Goal: Task Accomplishment & Management: Manage account settings

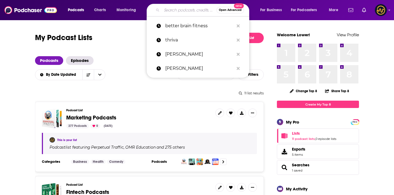
click at [167, 9] on input "Search podcasts, credits, & more..." at bounding box center [189, 10] width 55 height 9
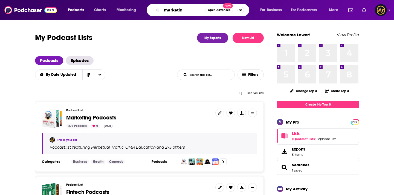
type input "marketing"
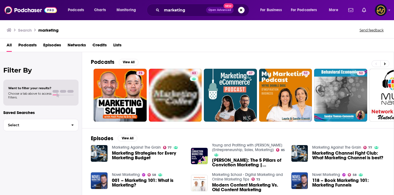
click at [27, 45] on span "Podcasts" at bounding box center [27, 46] width 18 height 11
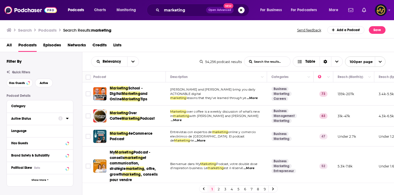
click at [57, 118] on button "Active Status" at bounding box center [34, 118] width 47 height 7
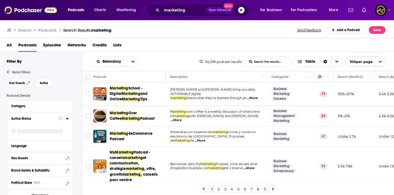
click at [72, 120] on div "Active Status" at bounding box center [40, 126] width 66 height 27
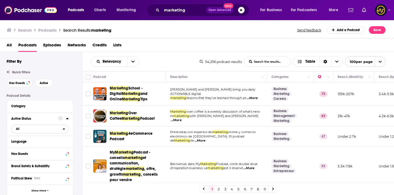
click at [59, 129] on span "All" at bounding box center [36, 128] width 51 height 7
click at [51, 148] on span "7k" at bounding box center [55, 147] width 25 height 3
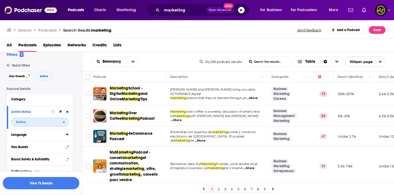
scroll to position [9, 0]
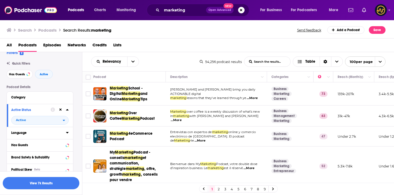
click at [64, 133] on button "Language" at bounding box center [38, 133] width 55 height 7
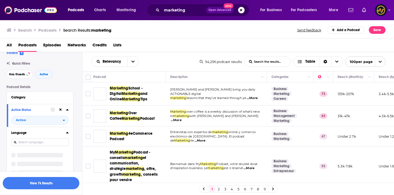
click at [67, 134] on icon at bounding box center [67, 132] width 2 height 1
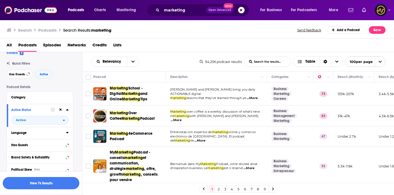
click at [67, 134] on icon at bounding box center [67, 133] width 3 height 4
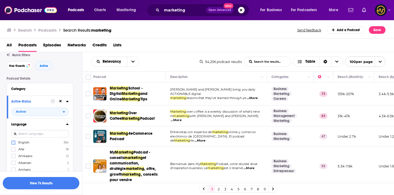
click at [14, 145] on icon at bounding box center [13, 142] width 3 height 3
click at [87, 94] on input "Toggle select row" at bounding box center [88, 94] width 5 height 5
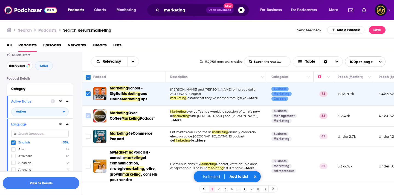
click at [88, 117] on input "Toggle select row" at bounding box center [88, 116] width 5 height 5
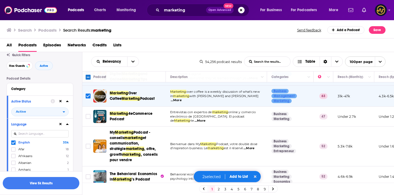
scroll to position [20, 0]
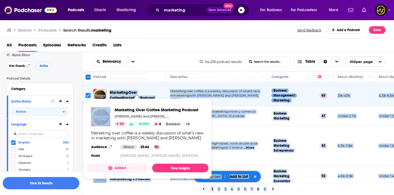
drag, startPoint x: 109, startPoint y: 91, endPoint x: 129, endPoint y: 97, distance: 20.8
click at [129, 97] on div "Podcasts Charts Monitoring marketing Open Advanced New For Business For Podcast…" at bounding box center [197, 97] width 394 height 195
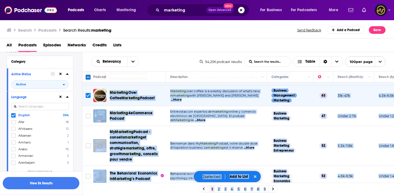
scroll to position [42, 0]
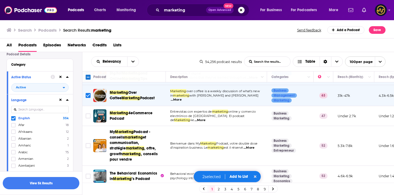
click at [79, 84] on div "Podcast Details Category Active Status Active Language English 35k Afar 18 Afri…" at bounding box center [44, 192] width 75 height 280
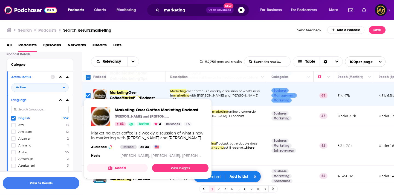
drag, startPoint x: 109, startPoint y: 90, endPoint x: 152, endPoint y: 92, distance: 43.2
click at [152, 92] on div "Marketing Over Coffee Marketing Podcast" at bounding box center [129, 95] width 73 height 13
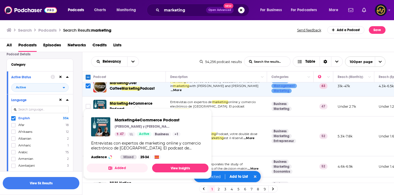
scroll to position [0, 0]
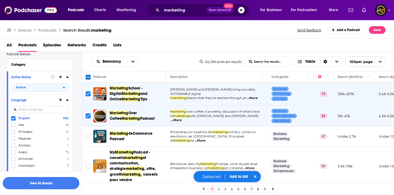
click at [90, 94] on input "Toggle select row" at bounding box center [88, 94] width 5 height 5
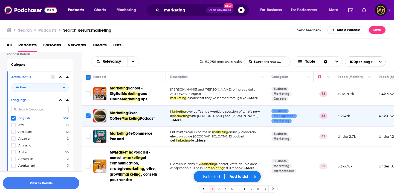
click at [89, 116] on input "Toggle select row" at bounding box center [88, 116] width 5 height 5
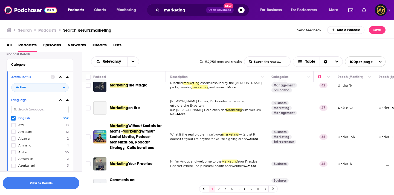
scroll to position [2231, 0]
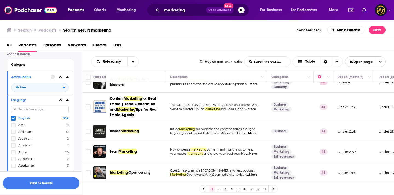
click at [219, 189] on link "2" at bounding box center [218, 189] width 5 height 7
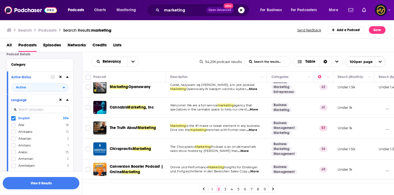
scroll to position [1, 0]
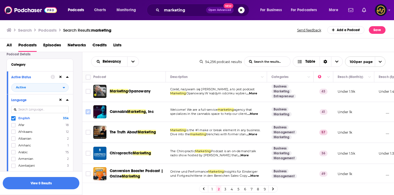
click at [89, 112] on input "Toggle select row" at bounding box center [88, 112] width 5 height 5
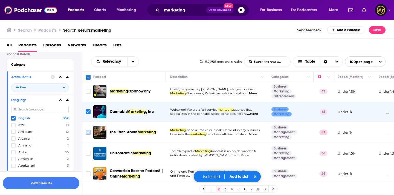
click at [87, 133] on input "Toggle select row" at bounding box center [88, 132] width 5 height 5
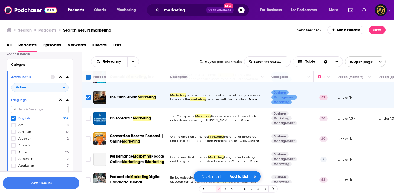
scroll to position [38, 0]
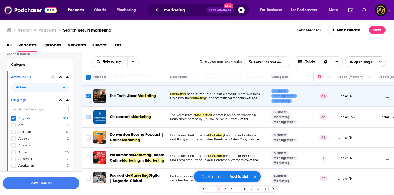
click at [87, 118] on input "Toggle select row" at bounding box center [88, 117] width 5 height 5
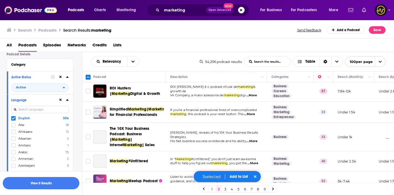
scroll to position [168, 0]
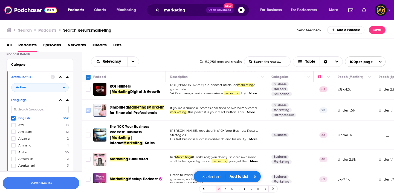
click at [90, 113] on input "Toggle select row" at bounding box center [88, 110] width 5 height 5
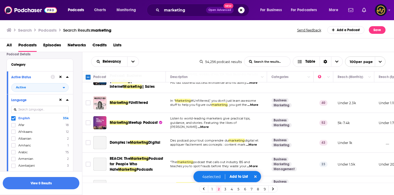
scroll to position [224, 0]
click at [88, 105] on input "Toggle select row" at bounding box center [88, 102] width 5 height 5
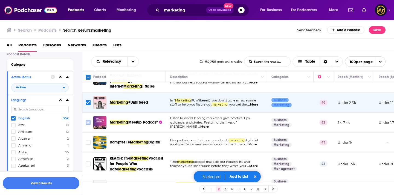
click at [86, 125] on input "Toggle select row" at bounding box center [88, 122] width 5 height 5
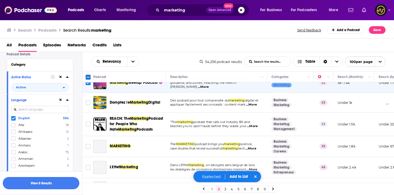
scroll to position [266, 0]
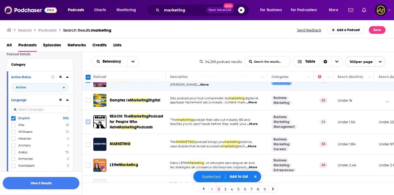
click at [88, 125] on input "Toggle select row" at bounding box center [88, 122] width 5 height 5
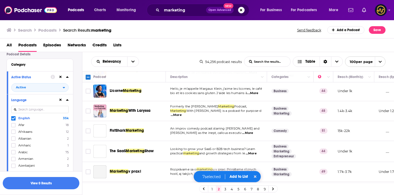
scroll to position [364, 0]
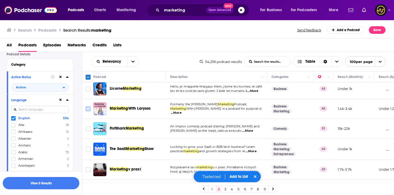
click at [87, 112] on input "Toggle select row" at bounding box center [88, 109] width 5 height 5
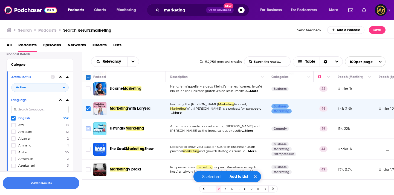
click at [90, 131] on input "Toggle select row" at bounding box center [88, 129] width 5 height 5
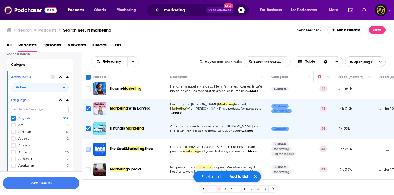
click at [89, 152] on input "Toggle select row" at bounding box center [88, 149] width 5 height 5
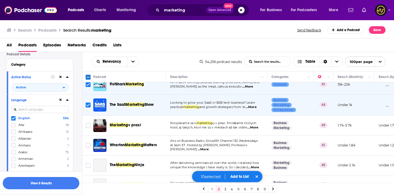
scroll to position [413, 0]
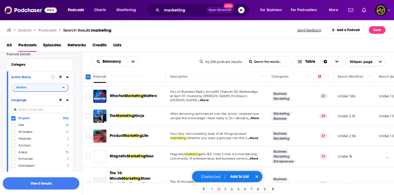
scroll to position [457, 0]
click at [89, 99] on input "Toggle select row" at bounding box center [88, 96] width 5 height 5
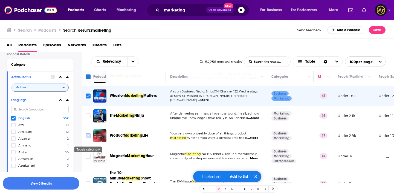
click at [89, 139] on input "Toggle select row" at bounding box center [88, 136] width 5 height 5
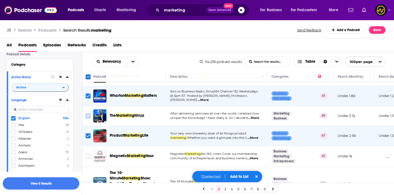
click at [88, 119] on input "Toggle select row" at bounding box center [88, 116] width 5 height 5
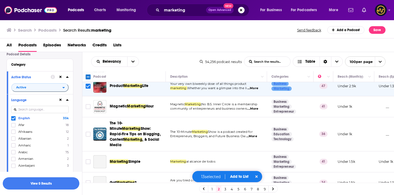
scroll to position [509, 0]
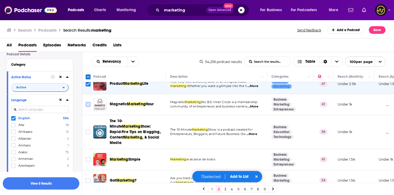
click at [87, 107] on input "Toggle select row" at bounding box center [88, 104] width 5 height 5
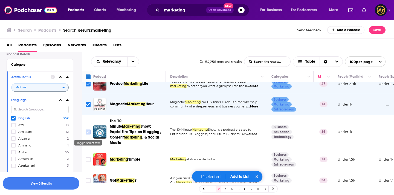
click at [87, 133] on input "Toggle select row" at bounding box center [88, 132] width 5 height 5
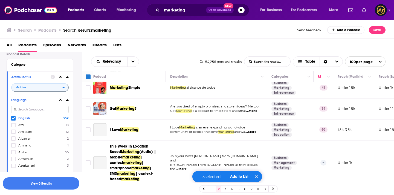
scroll to position [582, 0]
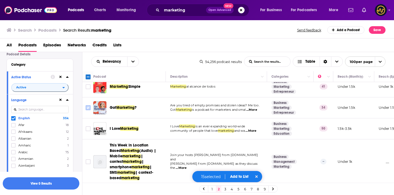
click at [87, 107] on input "Toggle select row" at bounding box center [88, 107] width 5 height 5
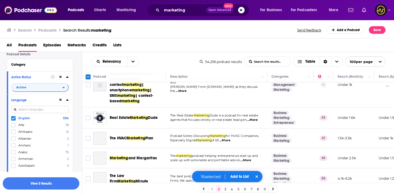
scroll to position [662, 0]
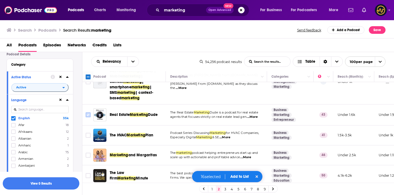
click at [89, 113] on input "Toggle select row" at bounding box center [88, 115] width 5 height 5
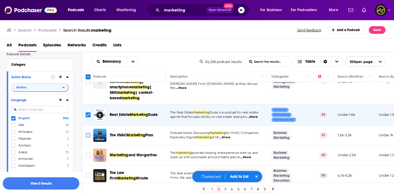
click at [87, 133] on input "Toggle select row" at bounding box center [88, 135] width 5 height 5
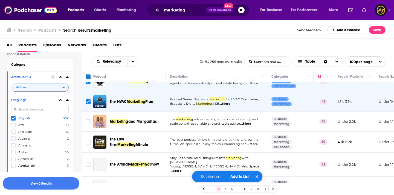
scroll to position [696, 0]
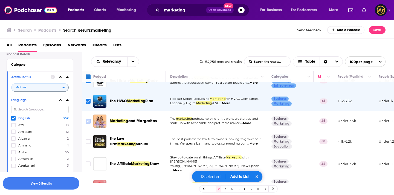
click at [87, 119] on input "Toggle select row" at bounding box center [88, 121] width 5 height 5
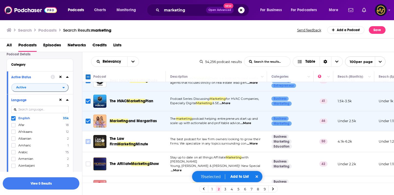
click at [89, 139] on input "Toggle select row" at bounding box center [88, 141] width 5 height 5
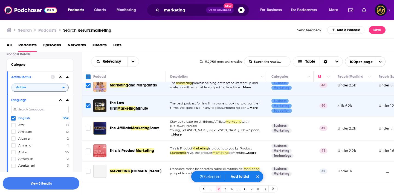
scroll to position [748, 0]
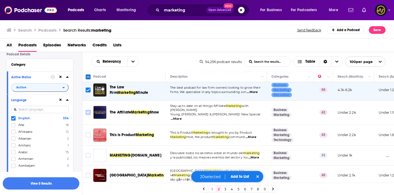
click at [88, 110] on input "Toggle select row" at bounding box center [88, 112] width 5 height 5
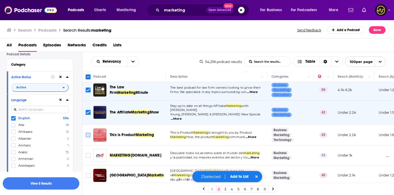
click at [87, 133] on input "Toggle select row" at bounding box center [88, 135] width 5 height 5
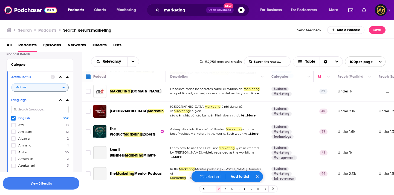
scroll to position [812, 0]
click at [88, 129] on input "Toggle select row" at bounding box center [88, 131] width 5 height 5
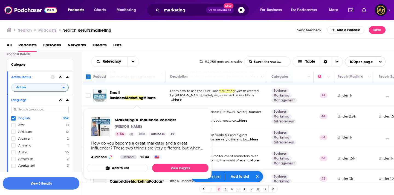
scroll to position [870, 0]
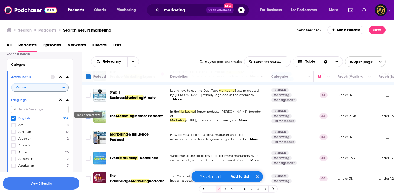
click at [87, 114] on input "Toggle select row" at bounding box center [88, 116] width 5 height 5
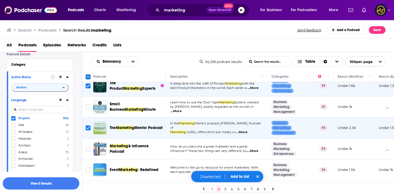
scroll to position [856, 0]
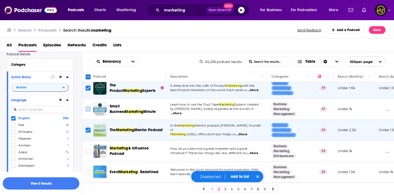
click at [89, 107] on input "Toggle select row" at bounding box center [88, 109] width 5 height 5
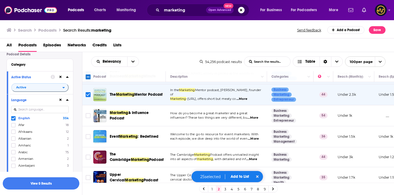
scroll to position [893, 0]
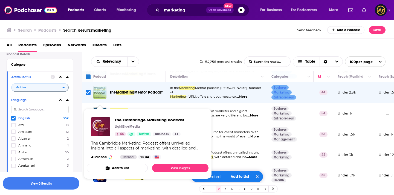
click at [89, 111] on input "Toggle select row" at bounding box center [88, 113] width 5 height 5
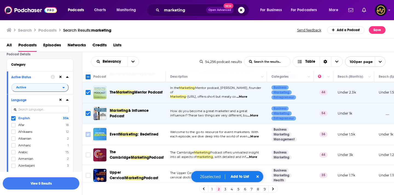
click at [90, 132] on input "Toggle select row" at bounding box center [88, 134] width 5 height 5
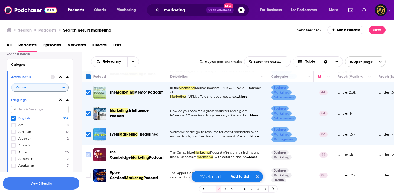
click at [88, 153] on input "Toggle select row" at bounding box center [88, 155] width 5 height 5
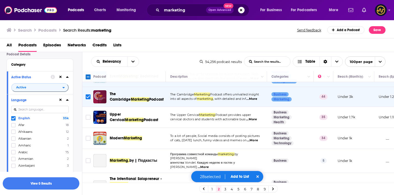
scroll to position [953, 0]
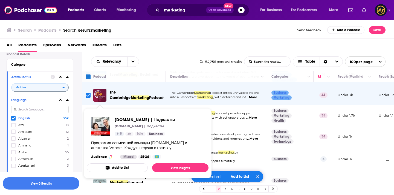
click at [90, 113] on icon "Toggle select row" at bounding box center [88, 116] width 7 height 7
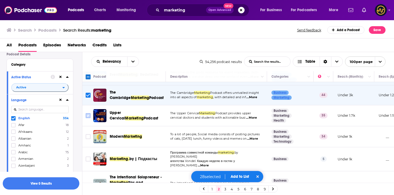
click at [89, 113] on input "Toggle select row" at bounding box center [88, 115] width 5 height 5
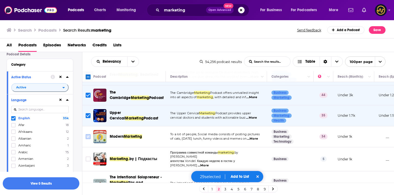
click at [89, 134] on input "Toggle select row" at bounding box center [88, 136] width 5 height 5
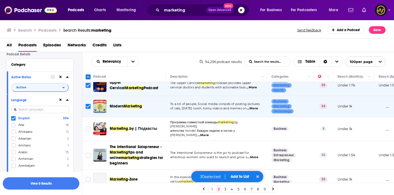
scroll to position [989, 0]
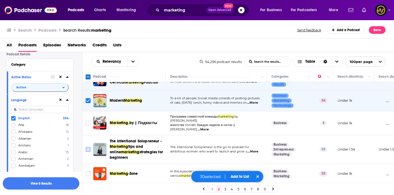
click at [87, 147] on input "Toggle select row" at bounding box center [88, 149] width 5 height 5
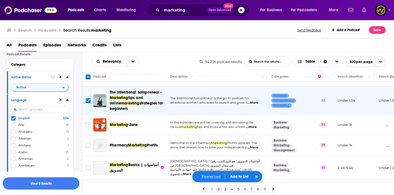
scroll to position [1047, 0]
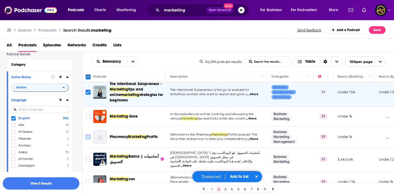
click at [88, 135] on input "Toggle select row" at bounding box center [88, 137] width 5 height 5
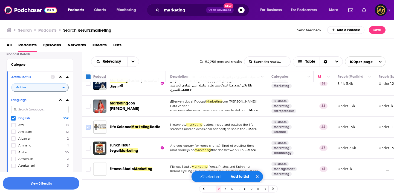
scroll to position [1125, 0]
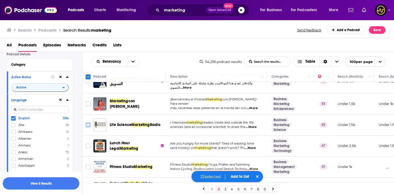
click at [89, 123] on input "Toggle select row" at bounding box center [88, 125] width 5 height 5
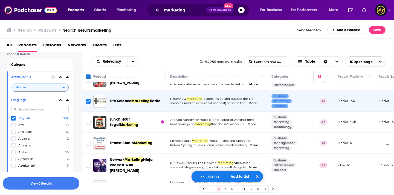
scroll to position [1153, 0]
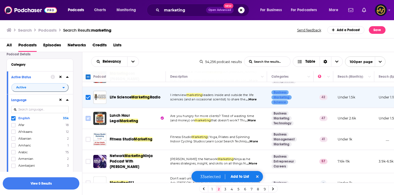
click at [89, 116] on input "Toggle select row" at bounding box center [88, 118] width 5 height 5
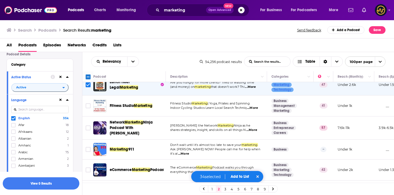
scroll to position [1189, 0]
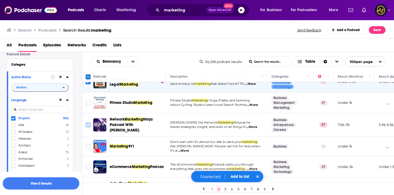
click at [88, 123] on input "Toggle select row" at bounding box center [88, 125] width 5 height 5
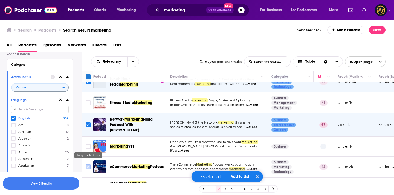
click at [87, 165] on input "Toggle select row" at bounding box center [88, 167] width 5 height 5
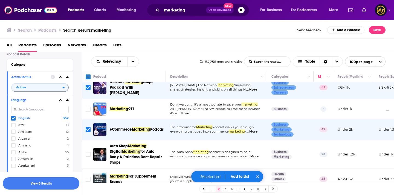
scroll to position [1223, 0]
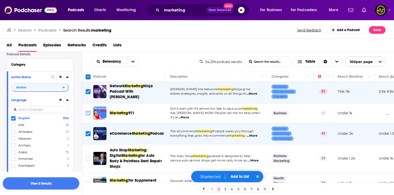
click at [89, 111] on input "Toggle select row" at bounding box center [88, 113] width 5 height 5
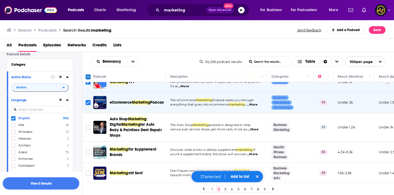
scroll to position [1255, 0]
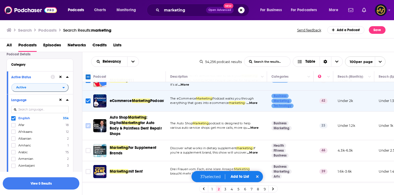
click at [88, 124] on input "Toggle select row" at bounding box center [88, 126] width 5 height 5
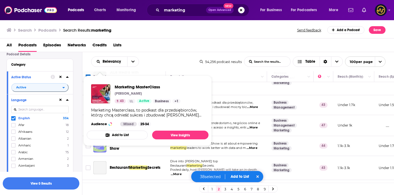
scroll to position [1472, 0]
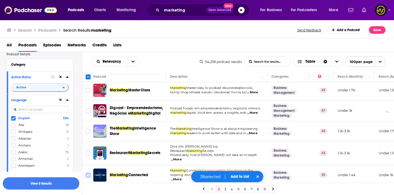
click at [90, 173] on input "Toggle select row" at bounding box center [88, 175] width 5 height 5
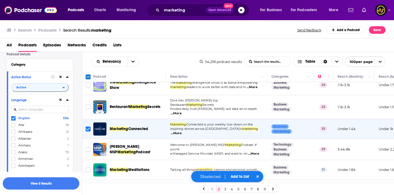
scroll to position [1523, 0]
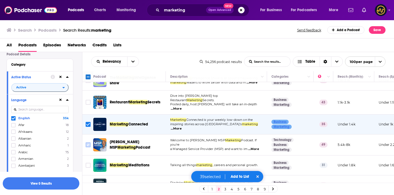
click at [89, 143] on input "Toggle select row" at bounding box center [88, 145] width 5 height 5
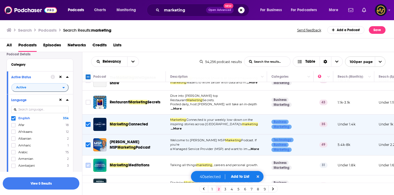
click at [89, 163] on input "Toggle select row" at bounding box center [88, 165] width 5 height 5
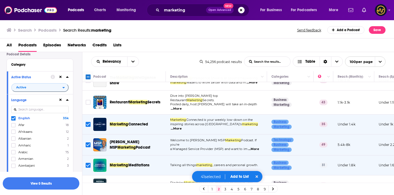
click at [88, 183] on input "Toggle select row" at bounding box center [88, 185] width 5 height 5
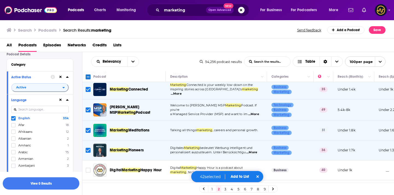
scroll to position [1574, 0]
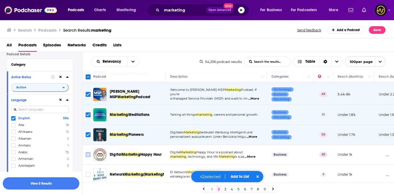
click at [89, 153] on input "Toggle select row" at bounding box center [88, 155] width 5 height 5
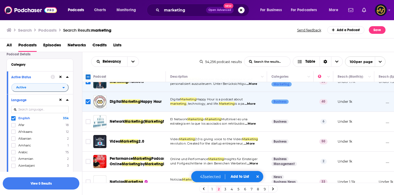
scroll to position [1627, 0]
click at [90, 140] on input "Toggle select row" at bounding box center [88, 142] width 5 height 5
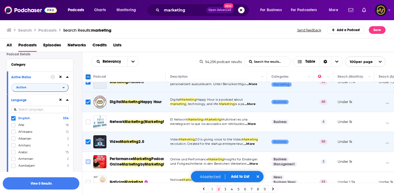
click at [88, 160] on input "Toggle select row" at bounding box center [88, 162] width 5 height 5
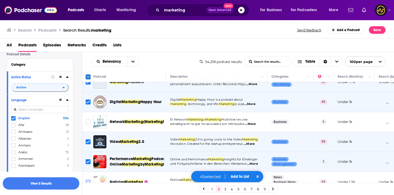
click at [87, 180] on input "Toggle select row" at bounding box center [88, 182] width 5 height 5
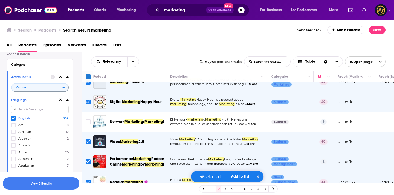
click at [87, 180] on input "Toggle select row" at bounding box center [88, 182] width 5 height 5
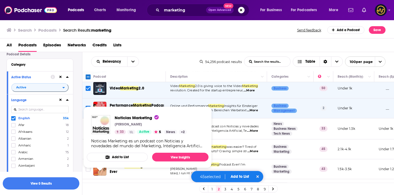
scroll to position [1690, 0]
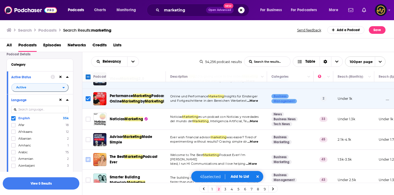
click at [88, 157] on input "Toggle select row" at bounding box center [88, 159] width 5 height 5
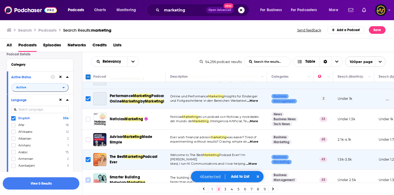
click at [87, 178] on input "Toggle select row" at bounding box center [88, 180] width 5 height 5
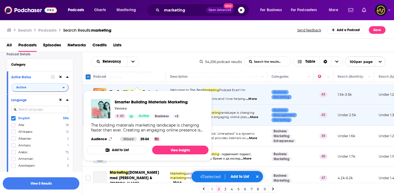
scroll to position [1758, 0]
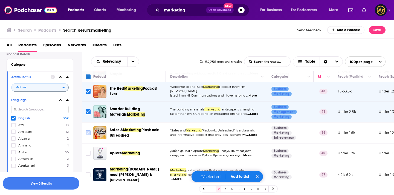
click at [89, 131] on input "Toggle select row" at bounding box center [88, 133] width 5 height 5
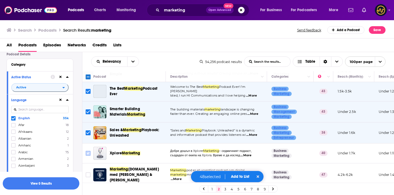
click at [89, 151] on input "Toggle select row" at bounding box center [88, 153] width 5 height 5
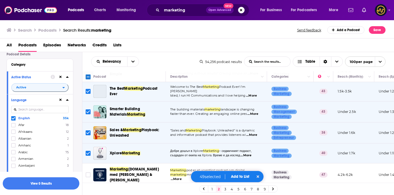
click at [89, 151] on input "Toggle select row" at bounding box center [88, 153] width 5 height 5
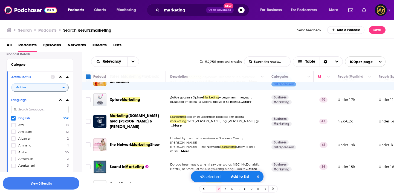
scroll to position [1812, 0]
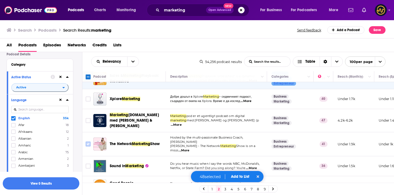
click at [89, 142] on input "Toggle select row" at bounding box center [88, 144] width 5 height 5
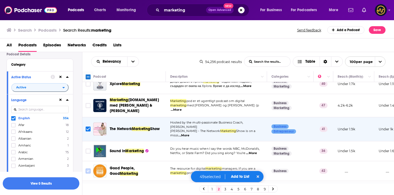
scroll to position [1828, 0]
click at [88, 149] on input "Toggle select row" at bounding box center [88, 151] width 5 height 5
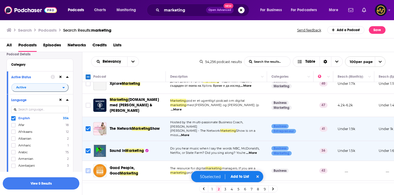
click at [89, 169] on input "Toggle select row" at bounding box center [88, 171] width 5 height 5
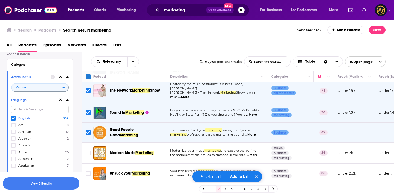
scroll to position [1872, 0]
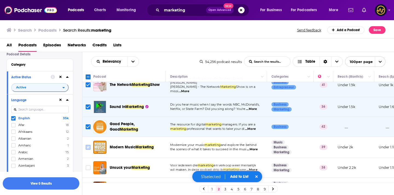
click at [89, 145] on input "Toggle select row" at bounding box center [88, 147] width 5 height 5
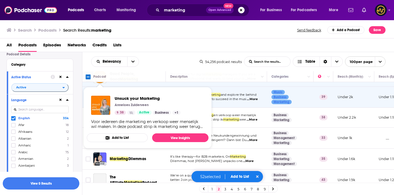
scroll to position [1925, 0]
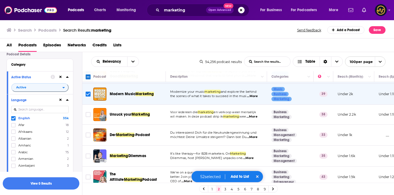
click at [90, 195] on input "Toggle select row" at bounding box center [88, 198] width 5 height 5
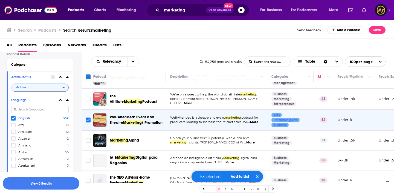
scroll to position [2004, 0]
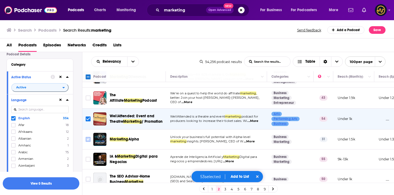
click at [88, 137] on input "Toggle select row" at bounding box center [88, 139] width 5 height 5
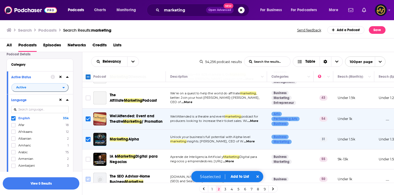
click at [88, 177] on input "Toggle select row" at bounding box center [88, 179] width 5 height 5
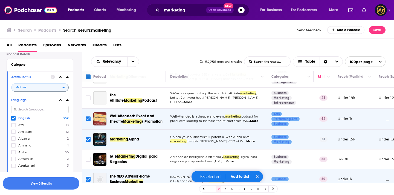
scroll to position [2012, 0]
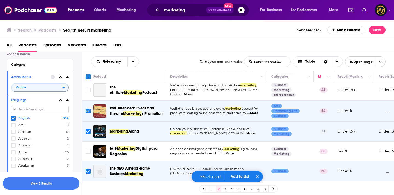
click at [237, 177] on button "Add to List" at bounding box center [239, 177] width 27 height 5
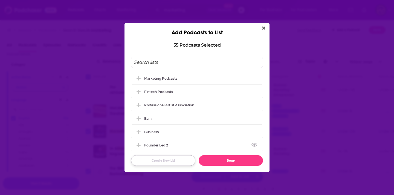
click at [182, 160] on button "Create New List" at bounding box center [163, 161] width 64 height 11
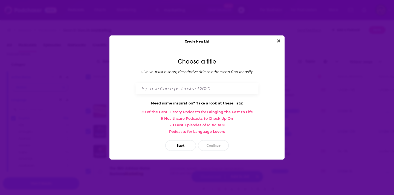
click at [179, 92] on input "Dialog" at bounding box center [197, 89] width 122 height 12
type input "Marketing Podcasts 2"
click at [217, 145] on button "Continue" at bounding box center [213, 145] width 31 height 11
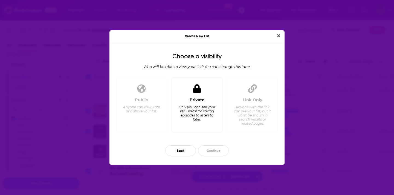
click at [204, 112] on div "Only you can see your list. Useful for saving episodes to listen to later." at bounding box center [196, 113] width 37 height 16
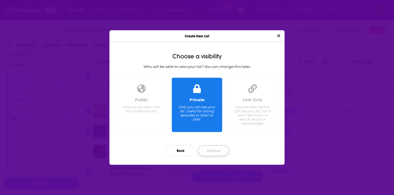
click at [213, 147] on button "Continue" at bounding box center [213, 151] width 31 height 11
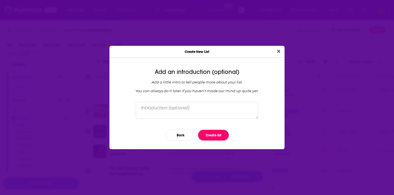
click at [216, 134] on button "Create list" at bounding box center [213, 135] width 31 height 11
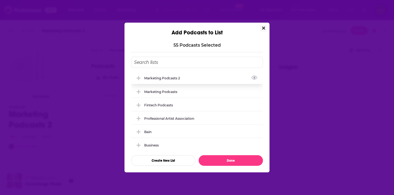
click at [140, 78] on icon "Add Podcast To List" at bounding box center [138, 78] width 4 height 5
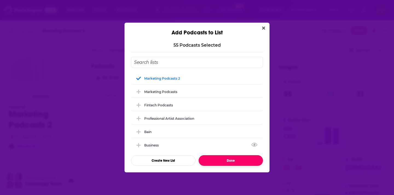
click at [226, 159] on button "Done" at bounding box center [230, 161] width 64 height 11
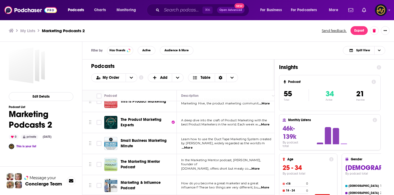
scroll to position [385, 0]
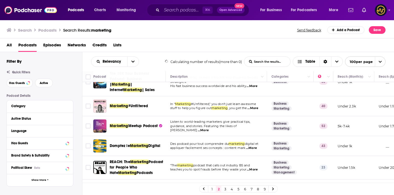
scroll to position [341, 0]
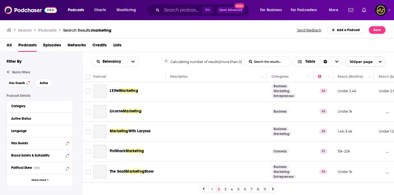
click at [225, 189] on link "3" at bounding box center [224, 189] width 5 height 7
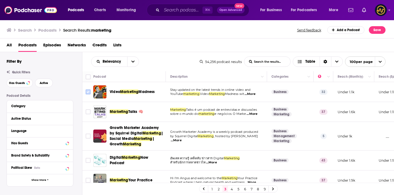
click at [87, 92] on input "Toggle select row" at bounding box center [88, 92] width 5 height 5
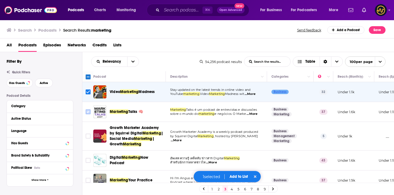
click at [88, 113] on input "Toggle select row" at bounding box center [88, 112] width 5 height 5
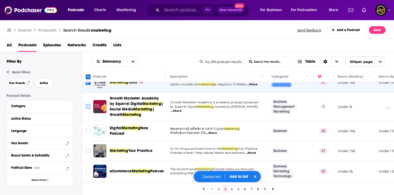
scroll to position [31, 0]
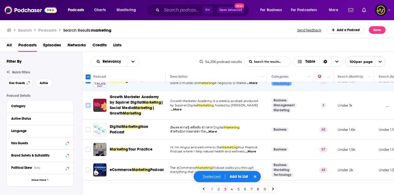
click at [89, 106] on input "Toggle select row" at bounding box center [88, 105] width 5 height 5
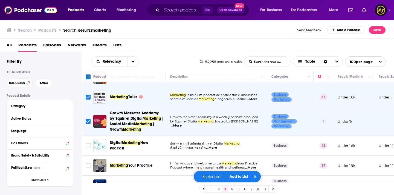
scroll to position [14, 0]
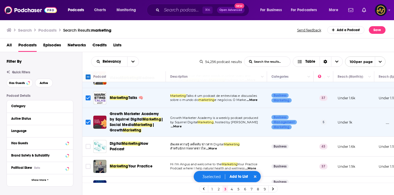
click at [88, 99] on input "Toggle select row" at bounding box center [88, 98] width 5 height 5
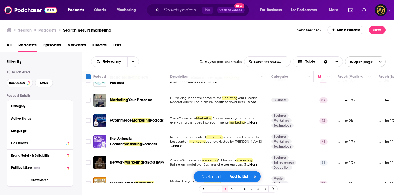
scroll to position [81, 0]
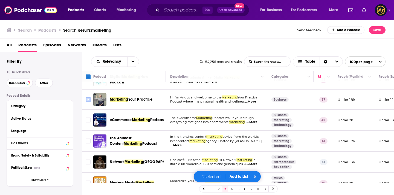
click at [88, 100] on input "Toggle select row" at bounding box center [88, 99] width 5 height 5
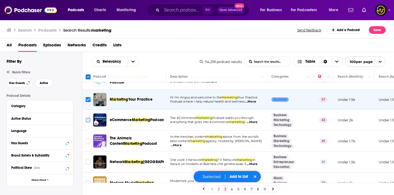
click at [88, 120] on input "Toggle select row" at bounding box center [88, 120] width 5 height 5
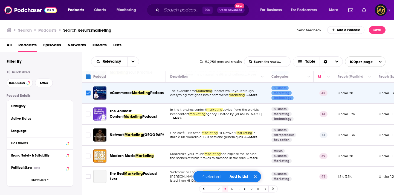
scroll to position [109, 0]
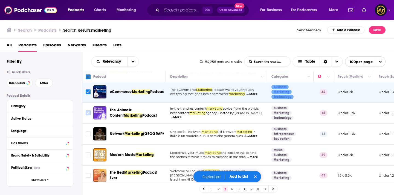
click at [87, 114] on input "Toggle select row" at bounding box center [88, 113] width 5 height 5
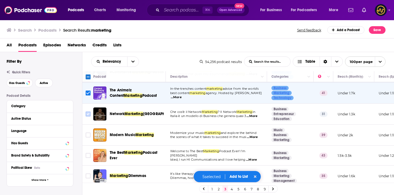
scroll to position [132, 0]
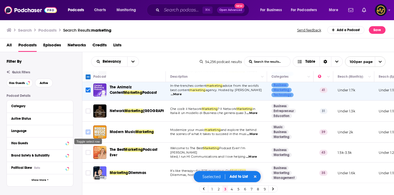
click at [88, 131] on input "Toggle select row" at bounding box center [88, 132] width 5 height 5
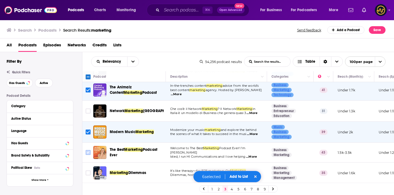
click at [87, 152] on input "Toggle select row" at bounding box center [88, 152] width 5 height 5
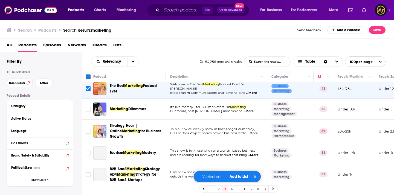
scroll to position [197, 0]
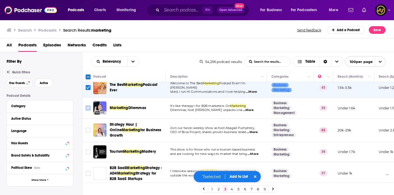
click at [89, 110] on input "Toggle select row" at bounding box center [88, 108] width 5 height 5
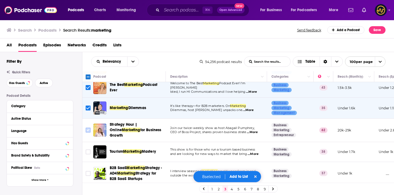
click at [87, 130] on input "Toggle select row" at bounding box center [88, 130] width 5 height 5
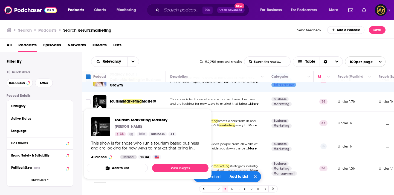
scroll to position [248, 0]
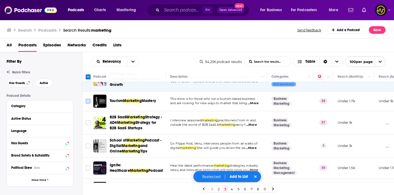
click at [90, 102] on icon "Toggle select row" at bounding box center [88, 101] width 7 height 7
click at [88, 126] on icon "Toggle select row" at bounding box center [88, 123] width 7 height 7
click at [87, 103] on input "Toggle select row" at bounding box center [88, 101] width 5 height 5
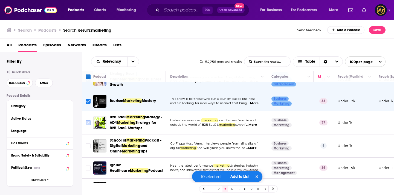
click at [88, 124] on input "Toggle select row" at bounding box center [88, 123] width 5 height 5
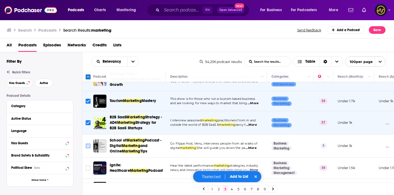
click at [87, 149] on icon "Toggle select row" at bounding box center [88, 146] width 7 height 7
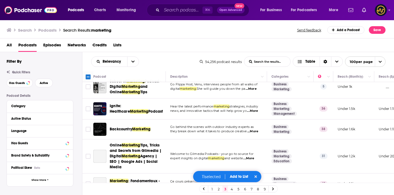
scroll to position [309, 0]
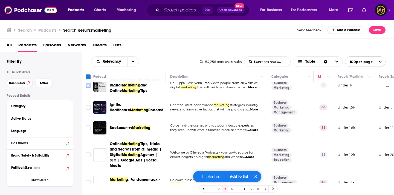
click at [89, 87] on input "Toggle select row" at bounding box center [88, 85] width 5 height 5
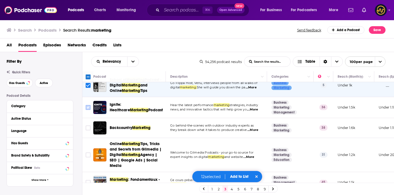
click at [87, 108] on input "Toggle select row" at bounding box center [88, 107] width 5 height 5
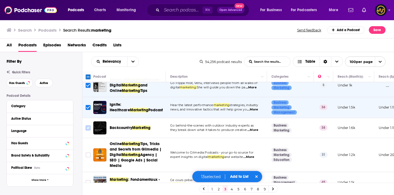
click at [89, 128] on input "Toggle select row" at bounding box center [88, 128] width 5 height 5
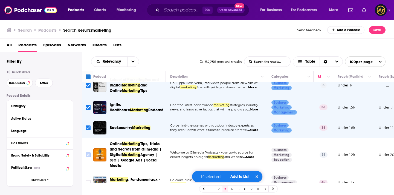
click at [87, 157] on input "Toggle select row" at bounding box center [88, 155] width 5 height 5
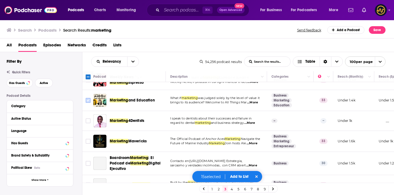
scroll to position [435, 0]
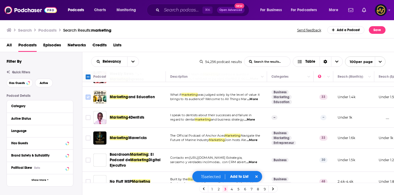
click at [90, 99] on input "Toggle select row" at bounding box center [88, 97] width 5 height 5
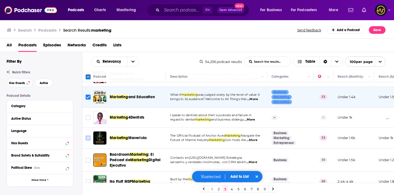
click at [86, 136] on input "Toggle select row" at bounding box center [88, 138] width 5 height 5
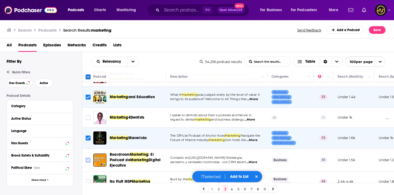
click at [87, 161] on input "Toggle select row" at bounding box center [88, 160] width 5 height 5
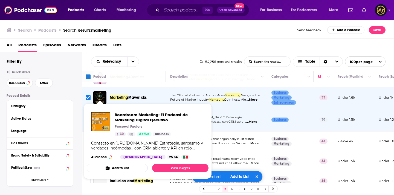
scroll to position [484, 0]
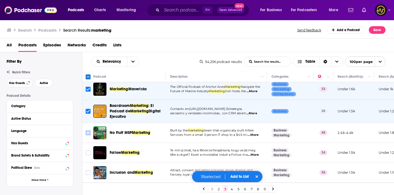
click at [88, 133] on input "Toggle select row" at bounding box center [88, 133] width 5 height 5
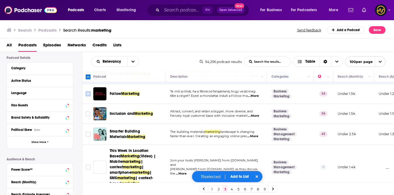
scroll to position [559, 0]
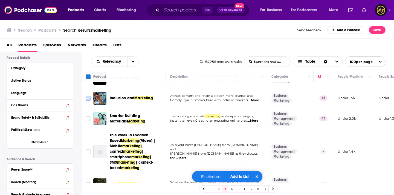
click at [88, 97] on input "Toggle select row" at bounding box center [88, 98] width 5 height 5
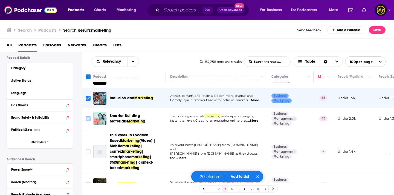
click at [87, 120] on input "Toggle select row" at bounding box center [88, 118] width 5 height 5
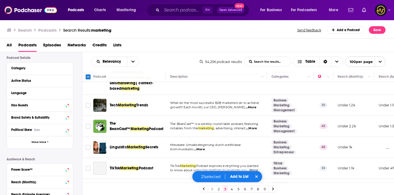
scroll to position [639, 0]
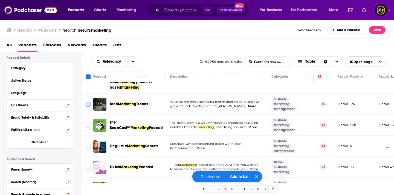
click at [88, 102] on input "Toggle select row" at bounding box center [88, 104] width 5 height 5
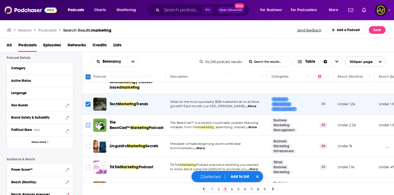
click at [87, 123] on input "Toggle select row" at bounding box center [88, 125] width 5 height 5
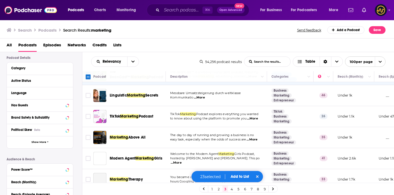
scroll to position [690, 0]
click at [86, 114] on input "Toggle select row" at bounding box center [88, 116] width 5 height 5
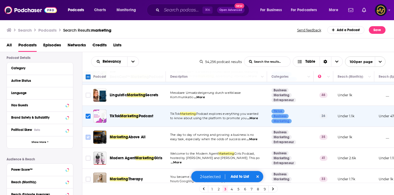
click at [89, 135] on input "Toggle select row" at bounding box center [88, 137] width 5 height 5
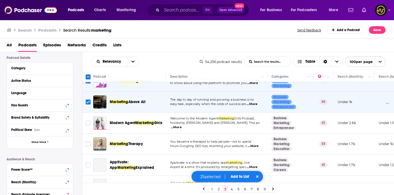
scroll to position [735, 0]
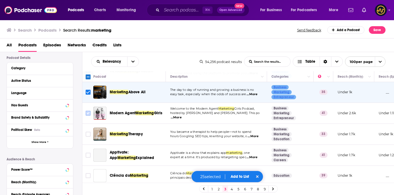
click at [88, 111] on input "Toggle select row" at bounding box center [88, 113] width 5 height 5
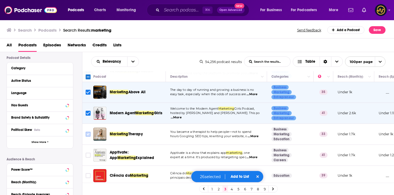
click at [87, 132] on input "Toggle select row" at bounding box center [88, 134] width 5 height 5
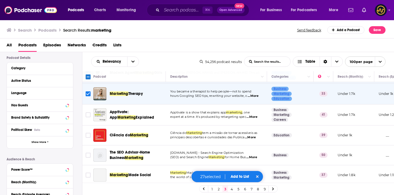
scroll to position [778, 0]
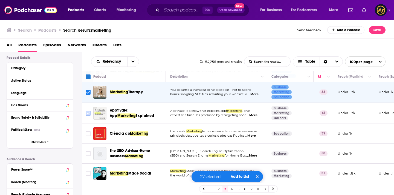
click at [88, 111] on input "Toggle select row" at bounding box center [88, 113] width 5 height 5
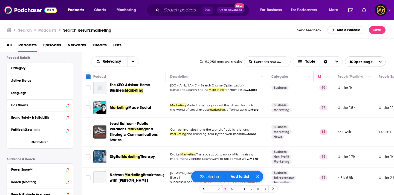
scroll to position [844, 0]
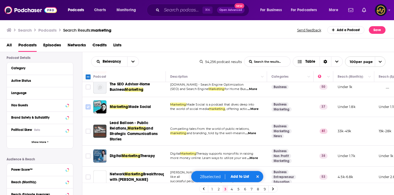
click at [88, 105] on input "Toggle select row" at bounding box center [88, 107] width 5 height 5
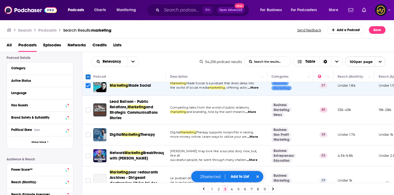
scroll to position [868, 0]
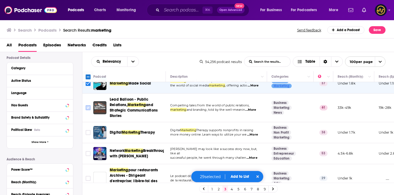
click at [89, 105] on input "Toggle select row" at bounding box center [88, 107] width 5 height 5
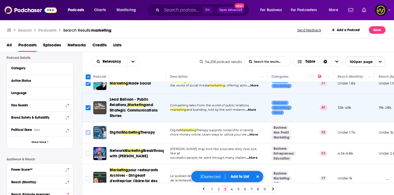
click at [89, 130] on input "Toggle select row" at bounding box center [88, 132] width 5 height 5
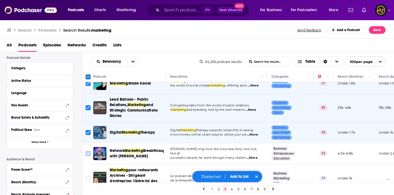
click at [89, 151] on input "Toggle select row" at bounding box center [88, 153] width 5 height 5
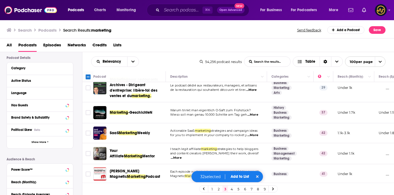
scroll to position [972, 0]
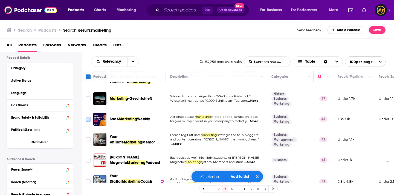
click at [87, 117] on input "Toggle select row" at bounding box center [88, 119] width 5 height 5
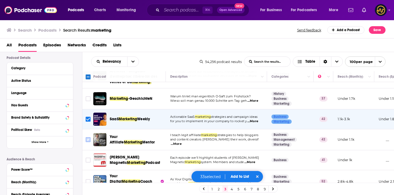
click at [88, 138] on input "Toggle select row" at bounding box center [88, 139] width 5 height 5
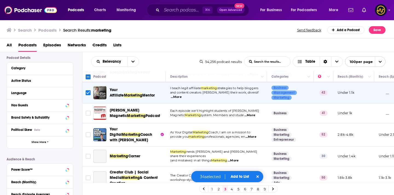
scroll to position [1023, 0]
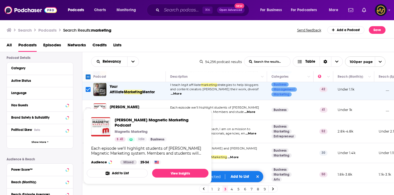
click at [86, 107] on span "Dan Kennedy's Magnetic Marketing Podcast Magnetic Marketing 41 Idle Business Ea…" at bounding box center [147, 146] width 128 height 82
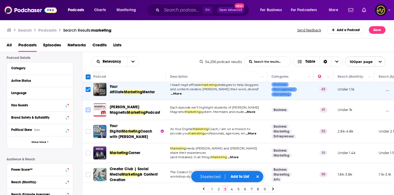
click at [88, 108] on input "Toggle select row" at bounding box center [88, 110] width 5 height 5
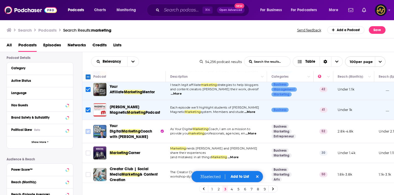
click at [89, 129] on input "Toggle select row" at bounding box center [88, 131] width 5 height 5
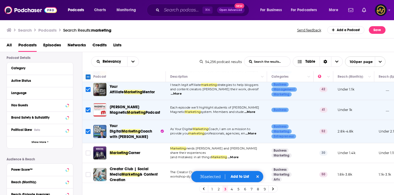
click at [87, 129] on input "Toggle select row" at bounding box center [88, 131] width 5 height 5
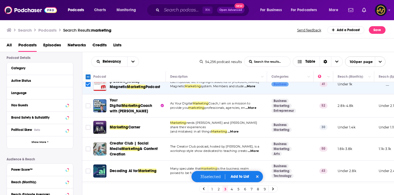
scroll to position [1049, 0]
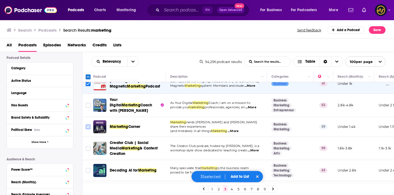
click at [89, 125] on input "Toggle select row" at bounding box center [88, 127] width 5 height 5
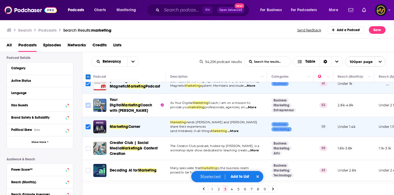
click at [89, 103] on input "Toggle select row" at bounding box center [88, 105] width 5 height 5
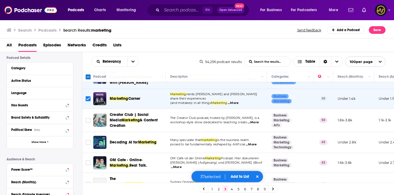
scroll to position [1093, 0]
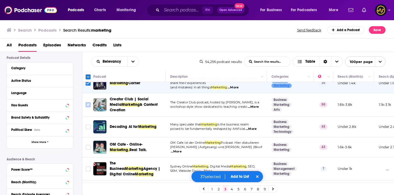
click at [89, 102] on input "Toggle select row" at bounding box center [88, 104] width 5 height 5
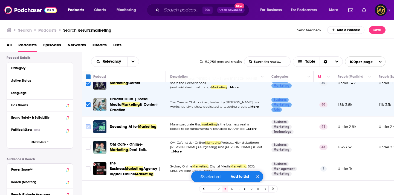
click at [88, 125] on input "Toggle select row" at bounding box center [88, 127] width 5 height 5
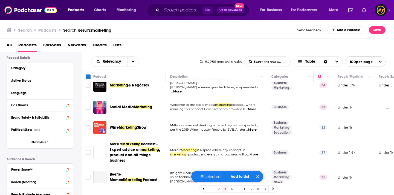
scroll to position [1202, 0]
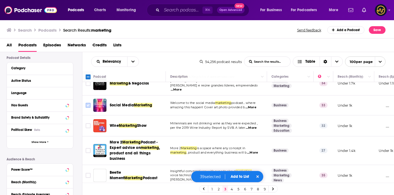
click at [88, 103] on input "Toggle select row" at bounding box center [88, 105] width 5 height 5
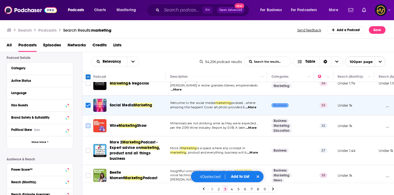
click at [88, 124] on input "Toggle select row" at bounding box center [88, 126] width 5 height 5
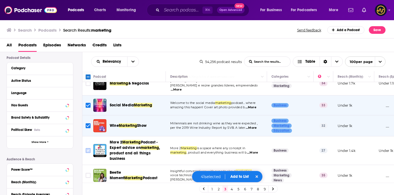
click at [89, 148] on input "Toggle select row" at bounding box center [88, 150] width 5 height 5
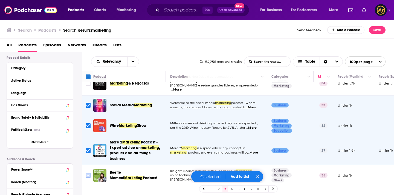
click at [87, 173] on input "Toggle select row" at bounding box center [88, 175] width 5 height 5
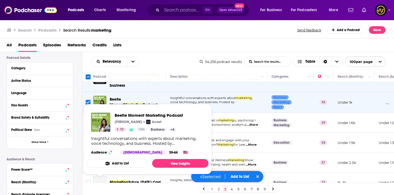
scroll to position [1279, 0]
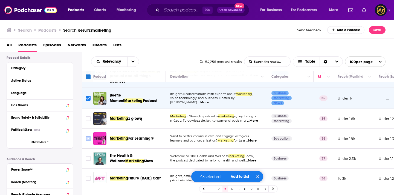
click at [89, 136] on input "Toggle select row" at bounding box center [88, 138] width 5 height 5
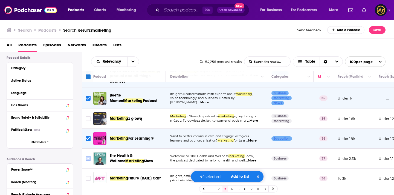
click at [89, 156] on input "Toggle select row" at bounding box center [88, 158] width 5 height 5
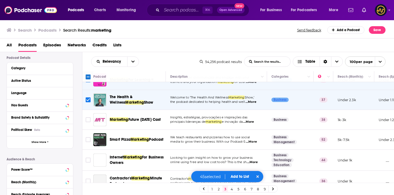
scroll to position [1341, 0]
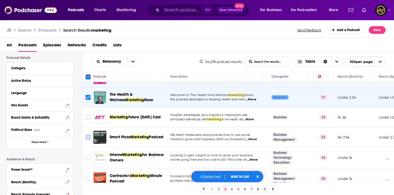
click at [88, 135] on input "Toggle select row" at bounding box center [88, 137] width 5 height 5
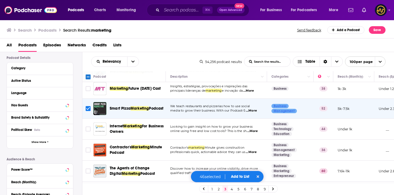
scroll to position [1372, 0]
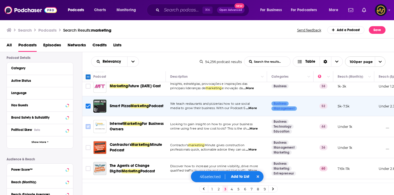
click at [88, 124] on input "Toggle select row" at bounding box center [88, 126] width 5 height 5
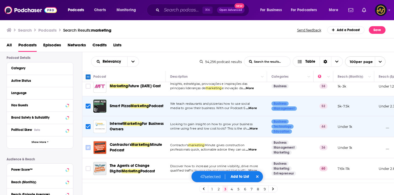
click at [89, 145] on input "Toggle select row" at bounding box center [88, 147] width 5 height 5
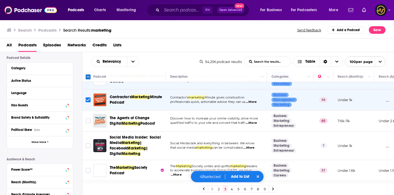
scroll to position [1420, 0]
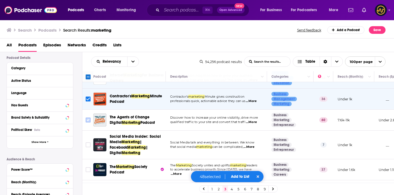
click at [87, 118] on input "Toggle select row" at bounding box center [88, 120] width 5 height 5
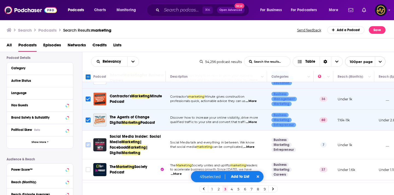
click at [90, 143] on input "Toggle select row" at bounding box center [88, 145] width 5 height 5
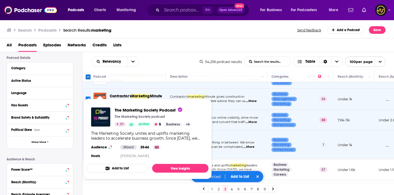
click at [89, 153] on div "The Marketing Society Podcast The Marketing Society podcast 37 Active 5 Busines…" at bounding box center [148, 133] width 122 height 61
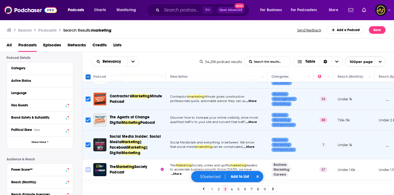
click at [87, 168] on input "Toggle select row" at bounding box center [88, 170] width 5 height 5
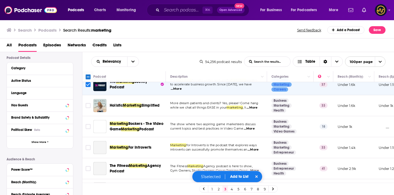
scroll to position [1507, 0]
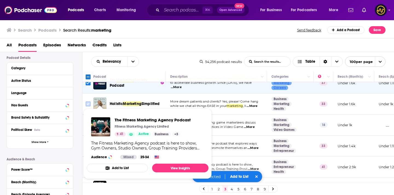
click at [89, 102] on input "Toggle select row" at bounding box center [88, 104] width 5 height 5
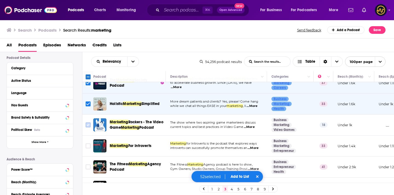
click at [89, 123] on input "Toggle select row" at bounding box center [88, 125] width 5 height 5
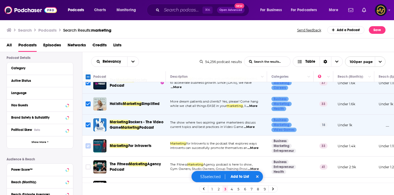
click at [87, 144] on input "Toggle select row" at bounding box center [88, 146] width 5 height 5
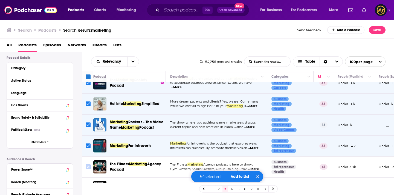
click at [90, 165] on input "Toggle select row" at bounding box center [88, 167] width 5 height 5
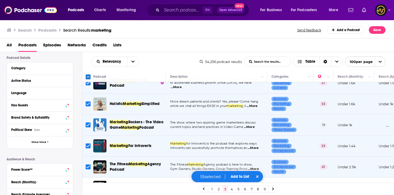
click at [87, 185] on input "Toggle select row" at bounding box center [88, 187] width 5 height 5
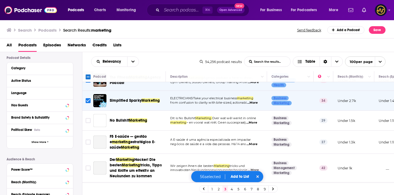
scroll to position [1596, 0]
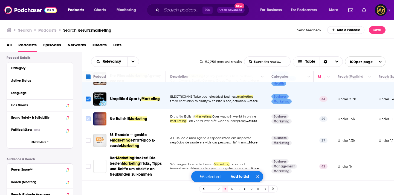
click at [87, 117] on input "Toggle select row" at bounding box center [88, 119] width 5 height 5
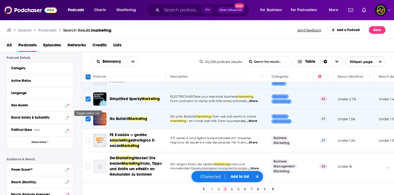
click at [89, 117] on input "Toggle select row" at bounding box center [88, 119] width 5 height 5
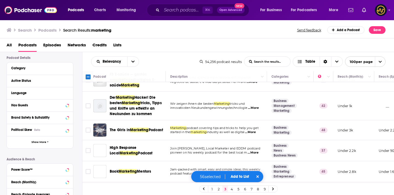
scroll to position [1658, 0]
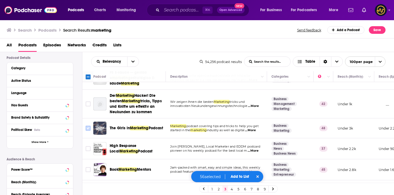
click at [89, 126] on input "Toggle select row" at bounding box center [88, 128] width 5 height 5
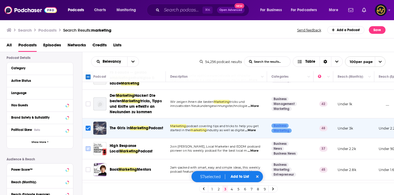
click at [87, 146] on input "Toggle select row" at bounding box center [88, 148] width 5 height 5
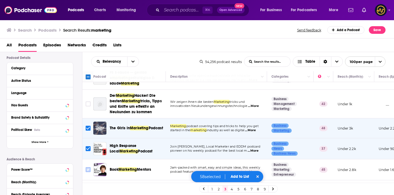
click at [88, 168] on input "Toggle select row" at bounding box center [88, 170] width 5 height 5
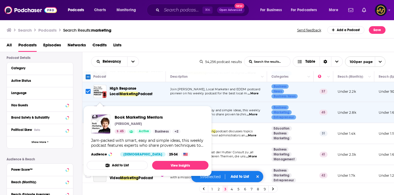
scroll to position [1722, 0]
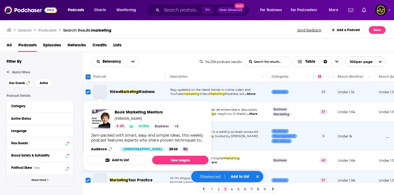
scroll to position [1725, 0]
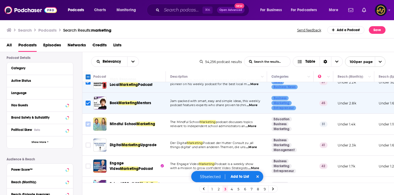
click at [88, 122] on input "Toggle select row" at bounding box center [88, 124] width 5 height 5
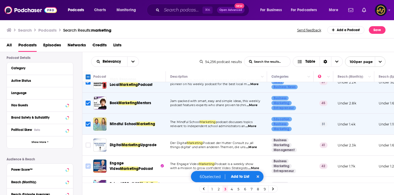
click at [89, 164] on input "Toggle select row" at bounding box center [88, 166] width 5 height 5
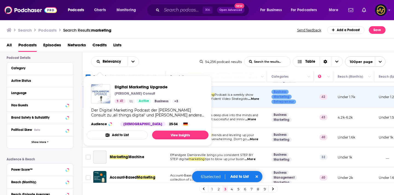
scroll to position [1796, 0]
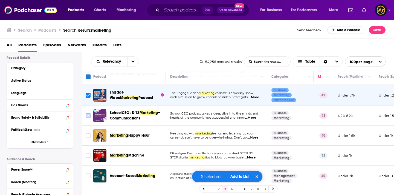
click at [87, 113] on input "Toggle select row" at bounding box center [88, 115] width 5 height 5
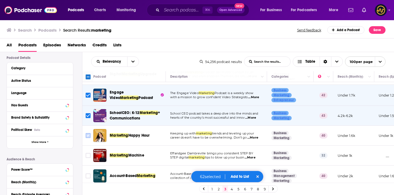
click at [90, 133] on icon "Toggle select row" at bounding box center [88, 136] width 7 height 7
click at [88, 153] on input "Toggle select row" at bounding box center [88, 155] width 5 height 5
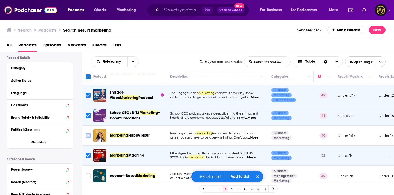
click at [88, 133] on input "Toggle select row" at bounding box center [88, 135] width 5 height 5
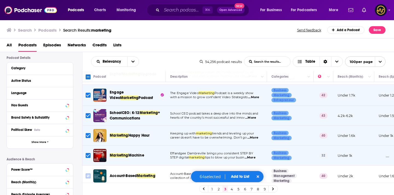
click at [88, 174] on input "Toggle select row" at bounding box center [88, 176] width 5 height 5
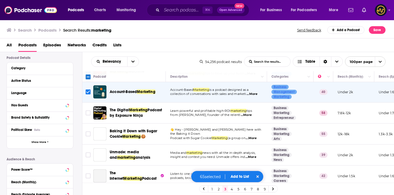
scroll to position [1881, 0]
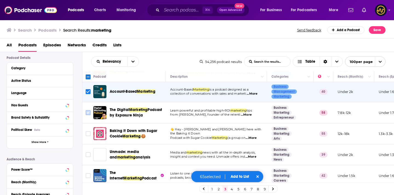
click at [86, 110] on input "Toggle select row" at bounding box center [88, 112] width 5 height 5
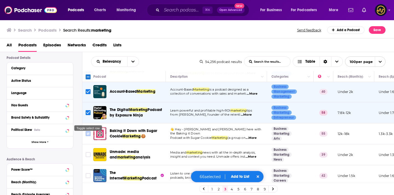
click at [88, 131] on input "Toggle select row" at bounding box center [88, 133] width 5 height 5
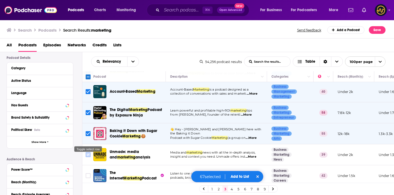
click at [87, 153] on input "Toggle select row" at bounding box center [88, 155] width 5 height 5
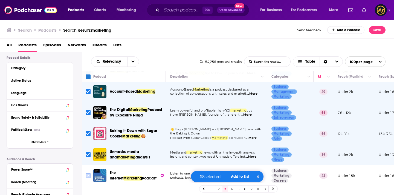
click at [87, 174] on input "Toggle select row" at bounding box center [88, 176] width 5 height 5
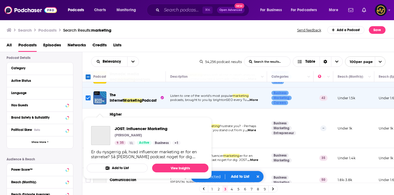
scroll to position [1961, 0]
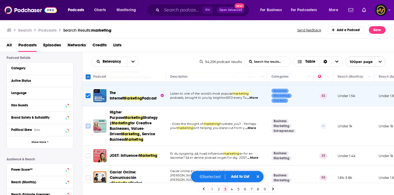
click at [87, 124] on input "Toggle select row" at bounding box center [88, 126] width 5 height 5
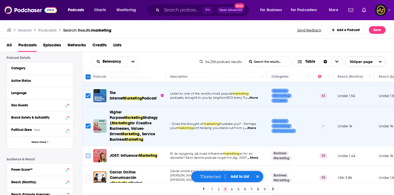
click at [87, 154] on input "Toggle select row" at bounding box center [88, 156] width 5 height 5
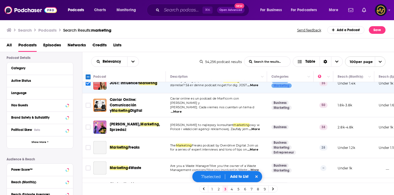
scroll to position [2035, 0]
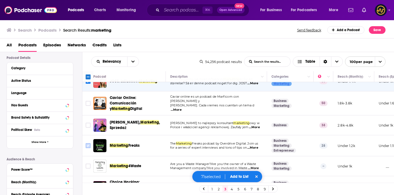
click at [87, 143] on input "Toggle select row" at bounding box center [88, 145] width 5 height 5
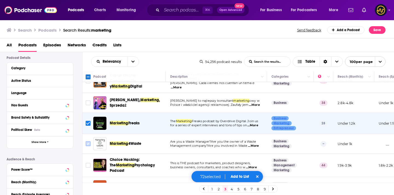
scroll to position [2068, 0]
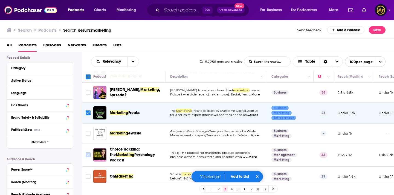
click at [88, 153] on input "Toggle select row" at bounding box center [88, 155] width 5 height 5
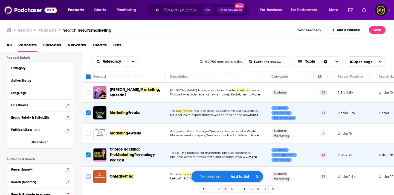
click at [90, 174] on input "Toggle select row" at bounding box center [88, 176] width 5 height 5
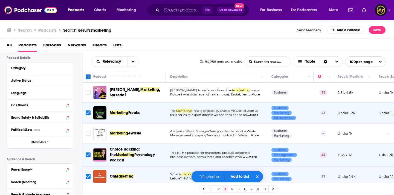
click at [89, 195] on input "Toggle select row" at bounding box center [88, 197] width 5 height 5
click at [235, 176] on button "Add to List" at bounding box center [239, 177] width 27 height 5
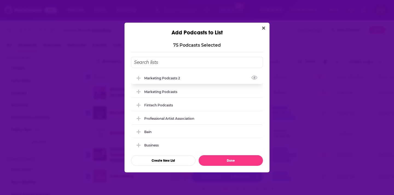
click at [139, 78] on icon "Add Podcast To List" at bounding box center [138, 78] width 4 height 4
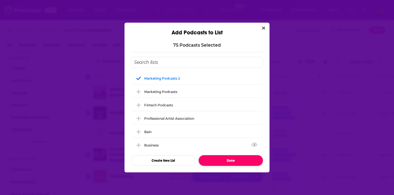
click at [232, 161] on button "Done" at bounding box center [230, 161] width 64 height 11
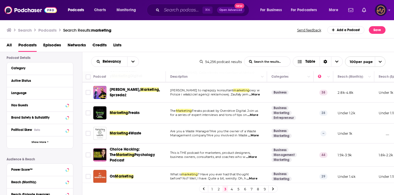
click at [386, 12] on img "Logged in as LowerStreet" at bounding box center [380, 10] width 12 height 12
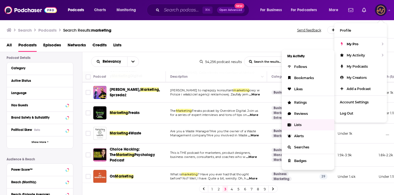
click at [297, 123] on span "Lists" at bounding box center [297, 125] width 7 height 4
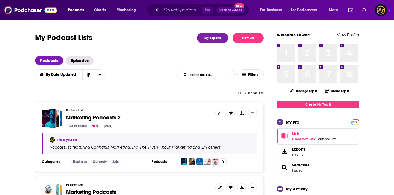
click at [112, 117] on span "Marketing Podcasts 2" at bounding box center [93, 118] width 54 height 7
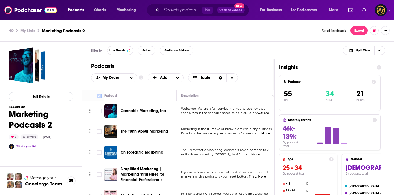
click at [99, 96] on input "Toggle select all" at bounding box center [98, 96] width 5 height 5
checkbox input "true"
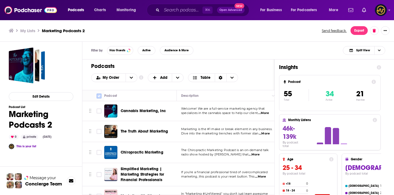
checkbox input "true"
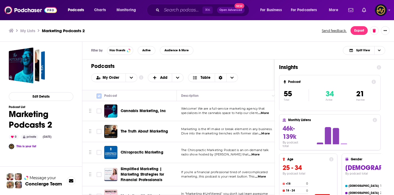
checkbox input "true"
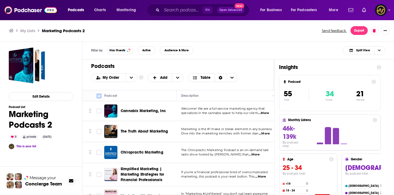
checkbox input "true"
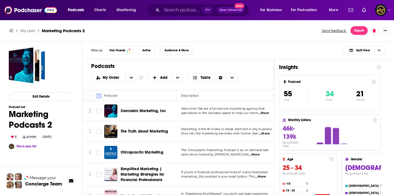
checkbox input "true"
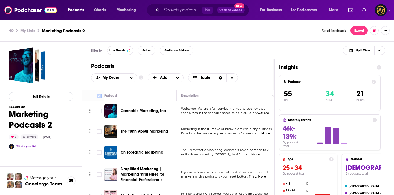
checkbox input "true"
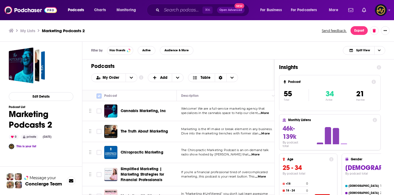
checkbox input "true"
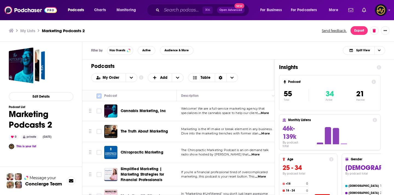
checkbox input "true"
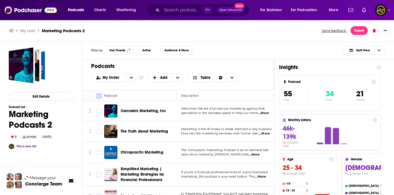
checkbox input "true"
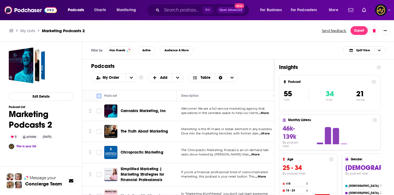
checkbox input "true"
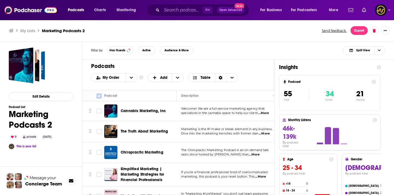
checkbox input "true"
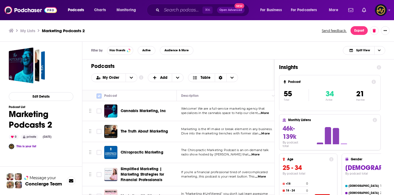
checkbox input "true"
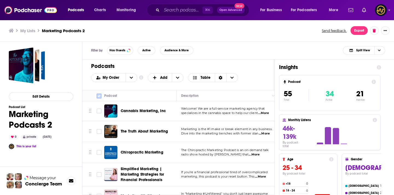
checkbox input "true"
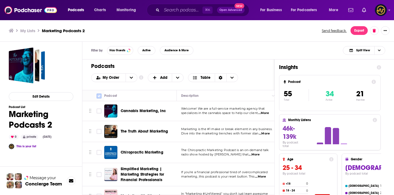
checkbox input "true"
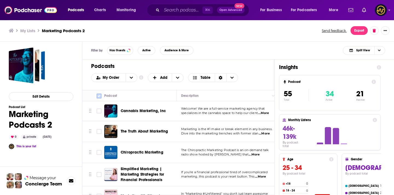
checkbox input "true"
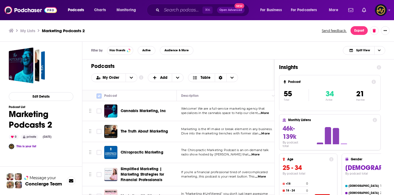
checkbox input "true"
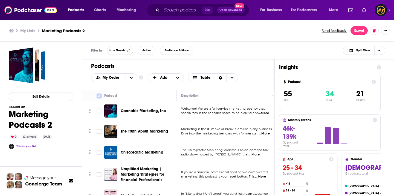
checkbox input "true"
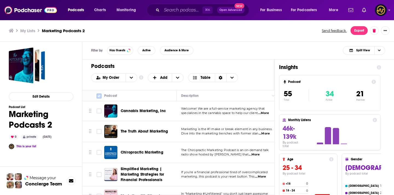
checkbox input "true"
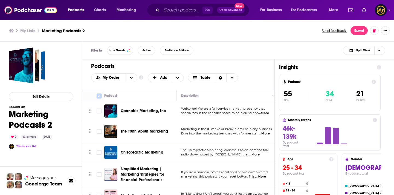
checkbox input "true"
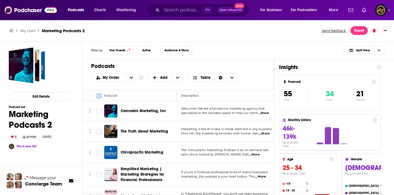
checkbox input "true"
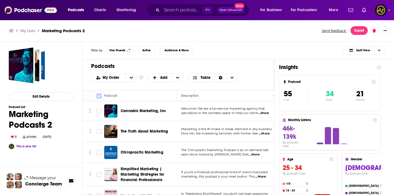
checkbox input "true"
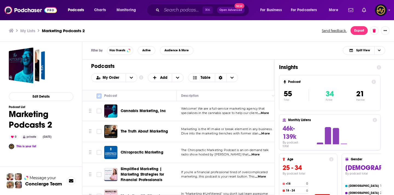
checkbox input "true"
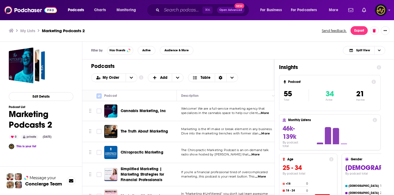
checkbox input "true"
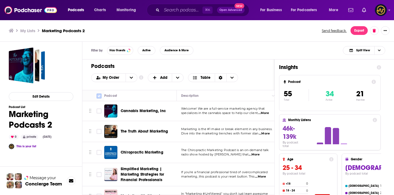
checkbox input "true"
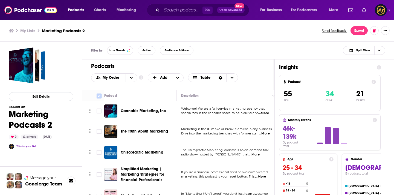
checkbox input "true"
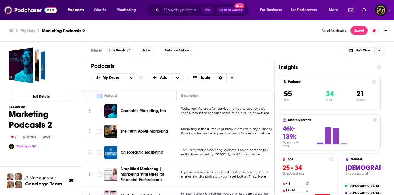
checkbox input "true"
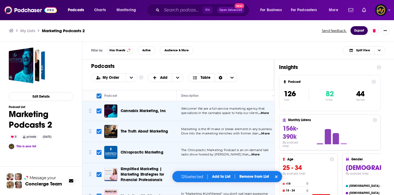
click at [357, 28] on button "Export" at bounding box center [358, 30] width 17 height 9
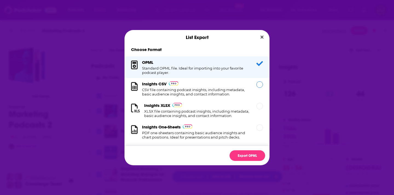
click at [249, 86] on div "Insights CSV CSV file containing podcast insights, including metadata, basic au…" at bounding box center [196, 88] width 108 height 15
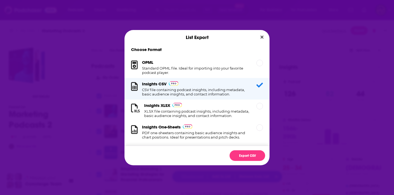
click at [237, 162] on div "Export CSV" at bounding box center [196, 156] width 145 height 20
click at [237, 156] on button "Export CSV" at bounding box center [247, 156] width 36 height 11
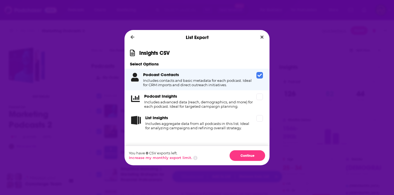
click at [193, 160] on icon "Dialog" at bounding box center [195, 158] width 4 height 4
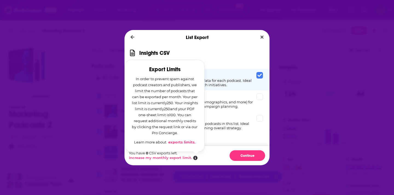
click at [221, 156] on div "You have 0 CSV exports left. Increase my monthly export limit. Export Limits In…" at bounding box center [196, 156] width 145 height 20
click at [242, 157] on button "Continue" at bounding box center [247, 156] width 36 height 11
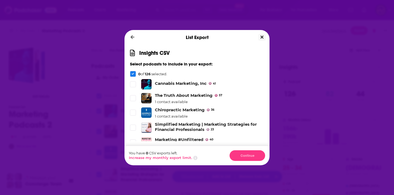
click at [259, 34] on button "Close" at bounding box center [261, 37] width 7 height 7
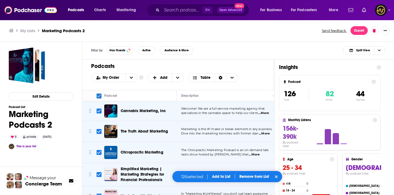
click at [101, 94] on input "Toggle select all" at bounding box center [98, 96] width 5 height 5
checkbox input "false"
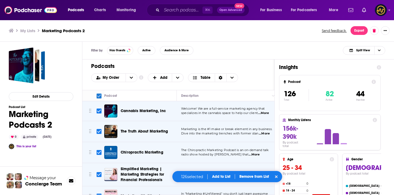
checkbox input "false"
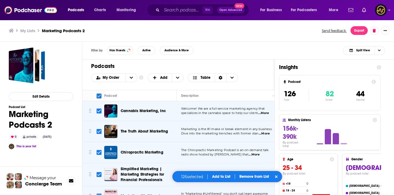
checkbox input "false"
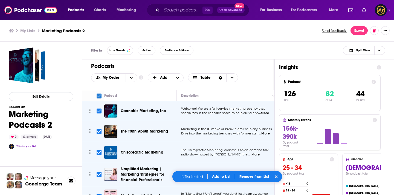
checkbox input "false"
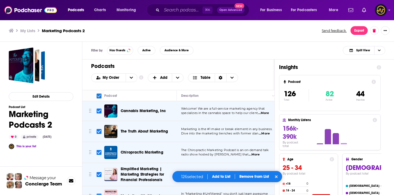
checkbox input "false"
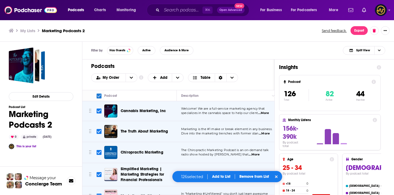
checkbox input "false"
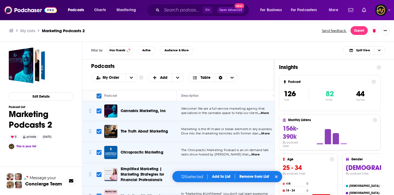
checkbox input "false"
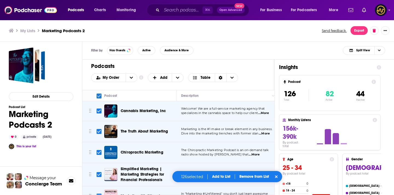
checkbox input "false"
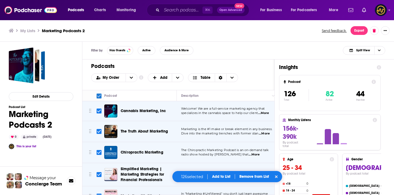
checkbox input "false"
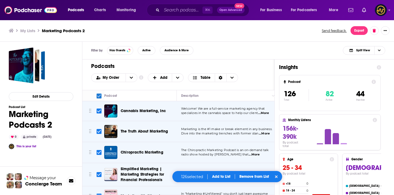
checkbox input "false"
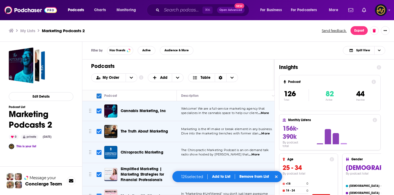
checkbox input "false"
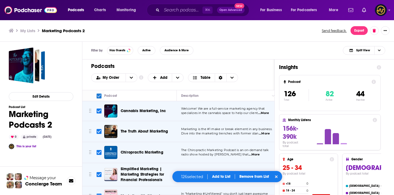
checkbox input "false"
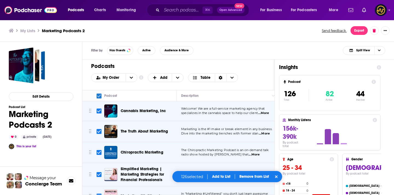
checkbox input "false"
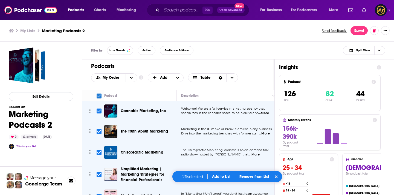
checkbox input "false"
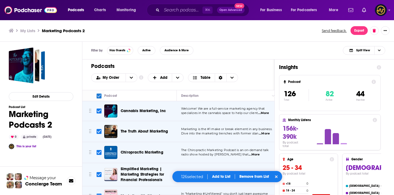
checkbox input "false"
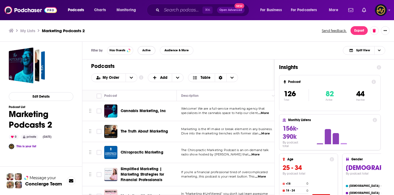
click at [145, 47] on button "Active" at bounding box center [146, 50] width 18 height 9
